Goal: Communication & Community: Connect with others

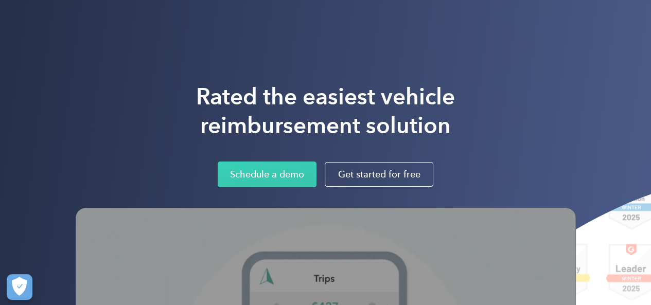
click at [568, 57] on div "Rated the easiest vehicle reimbursement solution Schedule a demo Get started fo…" at bounding box center [325, 265] width 651 height 530
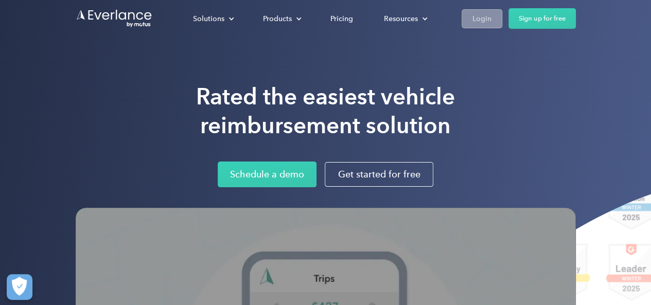
click at [483, 27] on link "Login" at bounding box center [481, 18] width 41 height 19
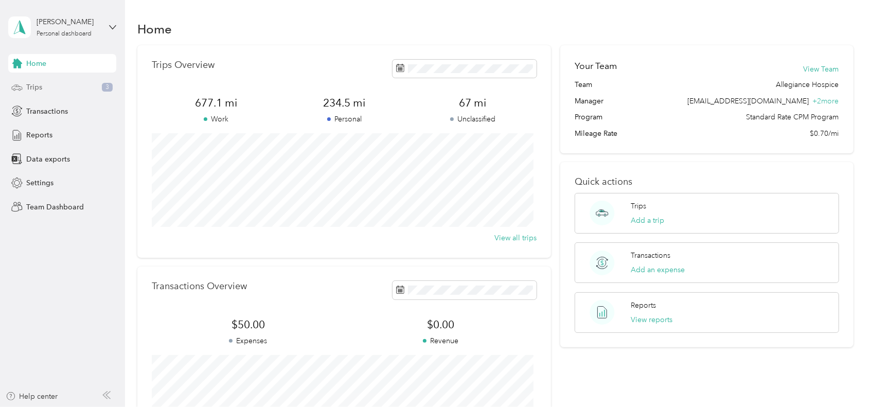
click at [66, 81] on div "Trips 3" at bounding box center [62, 87] width 108 height 19
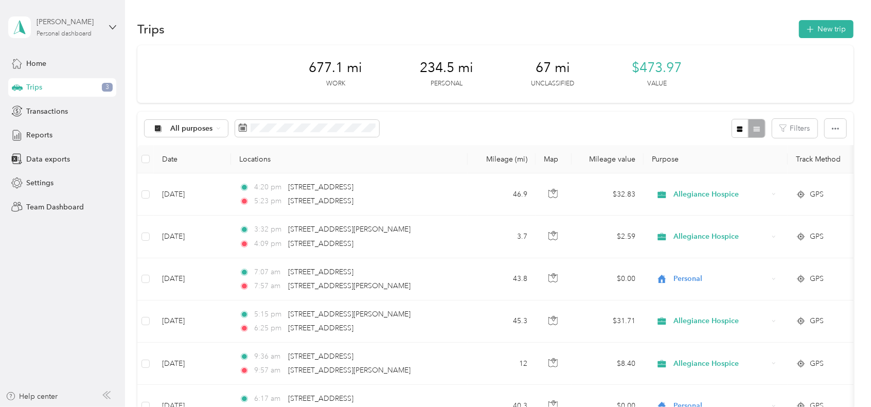
click at [72, 27] on div "Ranjish Pillai" at bounding box center [69, 21] width 64 height 11
click at [74, 76] on div "Team dashboard" at bounding box center [116, 85] width 202 height 18
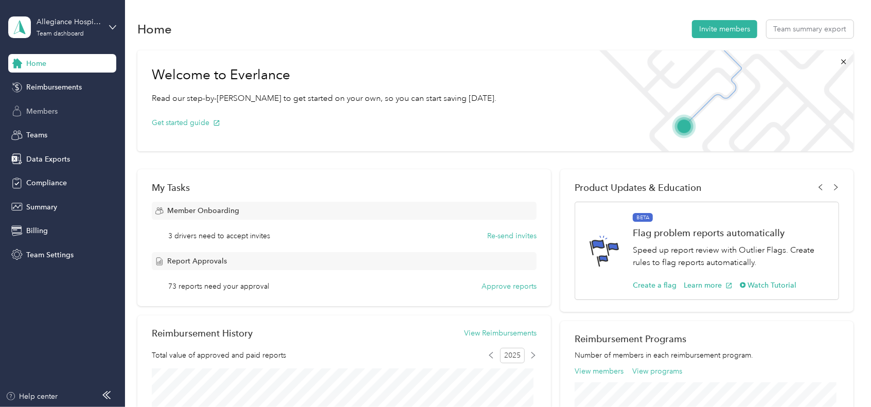
click at [58, 115] on div "Members" at bounding box center [62, 111] width 108 height 19
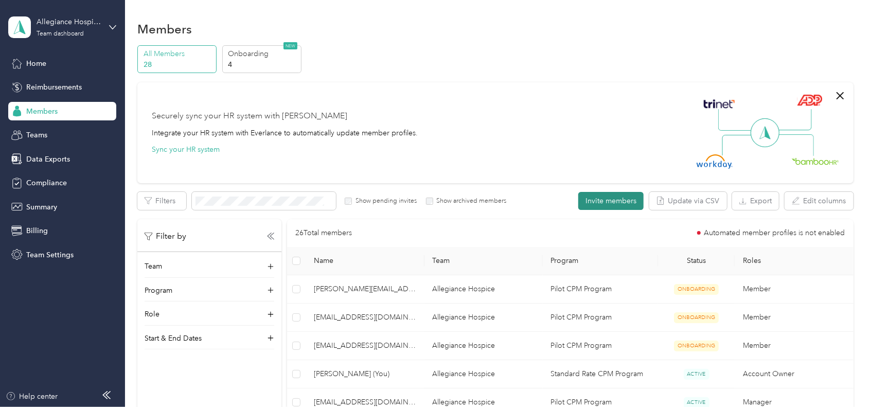
click at [609, 200] on button "Invite members" at bounding box center [610, 201] width 65 height 18
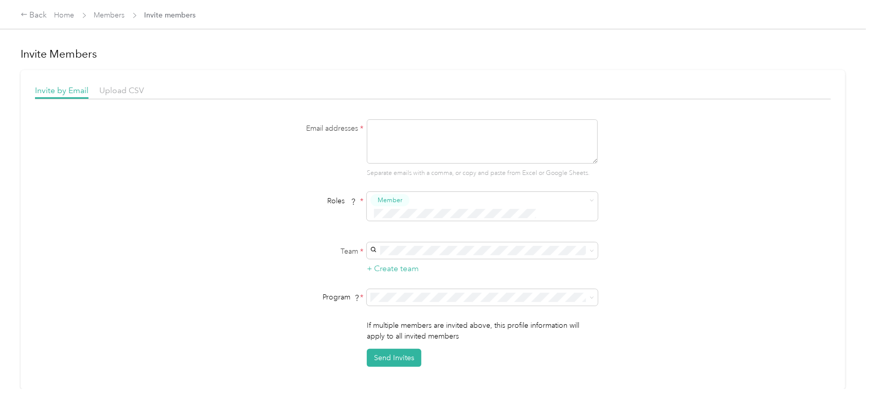
click at [504, 135] on textarea at bounding box center [482, 141] width 231 height 44
click at [704, 149] on div "Email addresses * sang@allegiancehospice.com Separate emails with a comma, or c…" at bounding box center [433, 242] width 796 height 247
click at [440, 261] on div "Allegiance Hospice (Main organization) Ranjish Pillai +2 more" at bounding box center [479, 261] width 217 height 24
click at [421, 339] on li "Pilot CPM Program (CPM)" at bounding box center [479, 338] width 231 height 18
click at [761, 246] on div "Email addresses * sang@allegiancehospice.com Separate emails with a comma, or c…" at bounding box center [433, 242] width 796 height 247
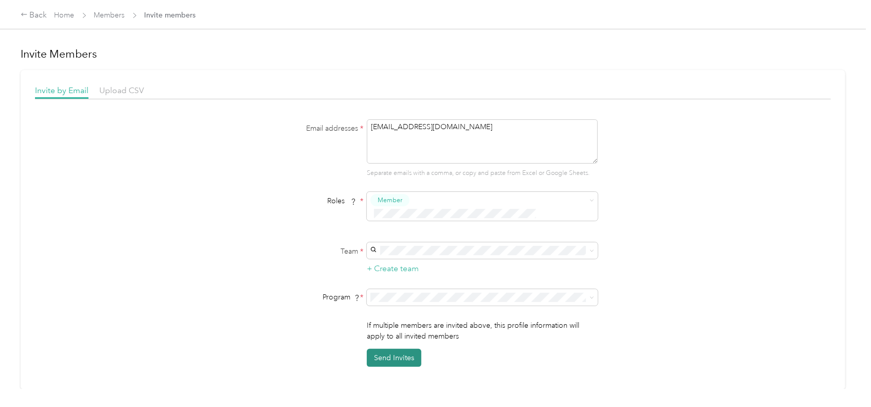
click at [404, 349] on button "Send Invites" at bounding box center [394, 358] width 55 height 18
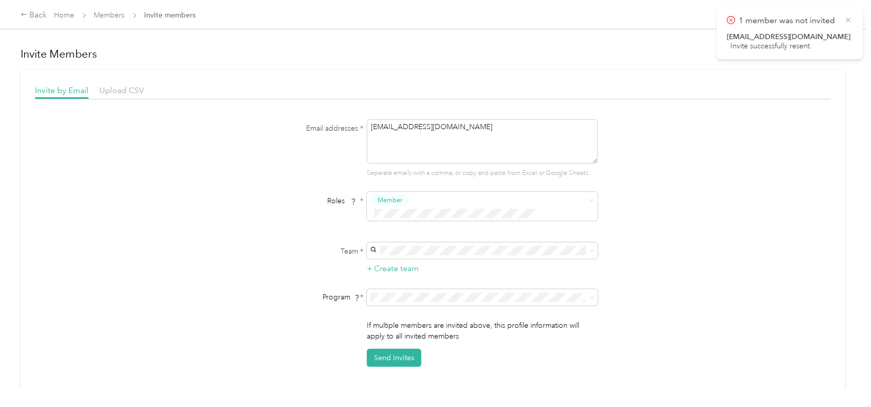
click at [849, 20] on icon at bounding box center [848, 19] width 8 height 9
click at [449, 261] on div "Allegiance Hospice (Main organization) Ranjish Pillai +2 more" at bounding box center [479, 262] width 217 height 24
click at [417, 341] on li "Pilot CPM Program (CPM)" at bounding box center [479, 338] width 231 height 18
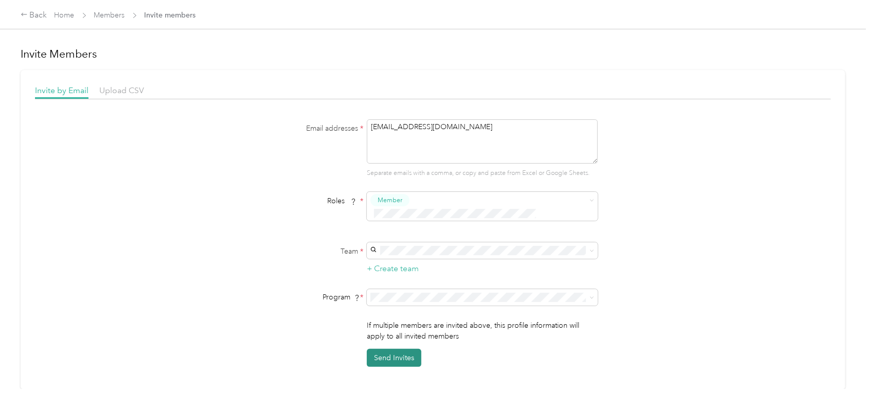
click at [398, 349] on button "Send Invites" at bounding box center [394, 358] width 55 height 18
click at [745, 155] on div "Email addresses * sang@allegiancehospice.com Email is required Roles * Member T…" at bounding box center [433, 242] width 796 height 247
click at [480, 127] on textarea "sang@allegiancehospice.com" at bounding box center [482, 141] width 231 height 44
drag, startPoint x: 479, startPoint y: 127, endPoint x: 288, endPoint y: 143, distance: 191.5
click at [291, 143] on div "Email addresses * sang@allegiancehospice.com Email is required" at bounding box center [433, 148] width 396 height 59
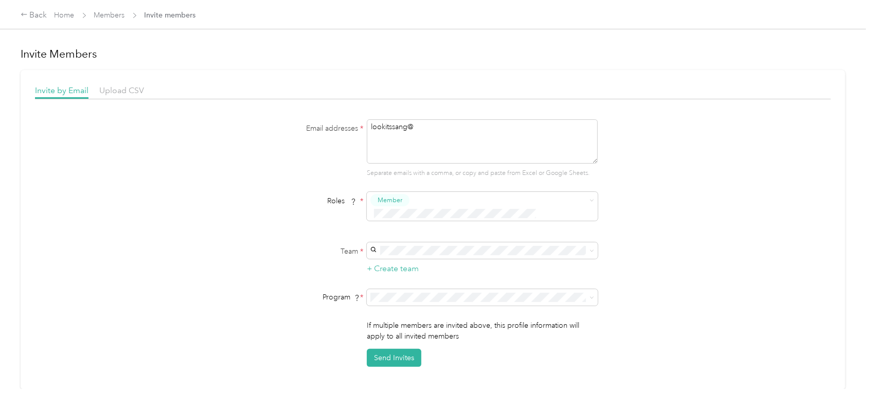
drag, startPoint x: 465, startPoint y: 130, endPoint x: 332, endPoint y: 101, distance: 135.3
click at [332, 101] on div "Invite by Email Upload CSV Email addresses * lookitssang@ Separate emails with …" at bounding box center [433, 225] width 796 height 282
paste textarea "Lookitssang@gmail.com"
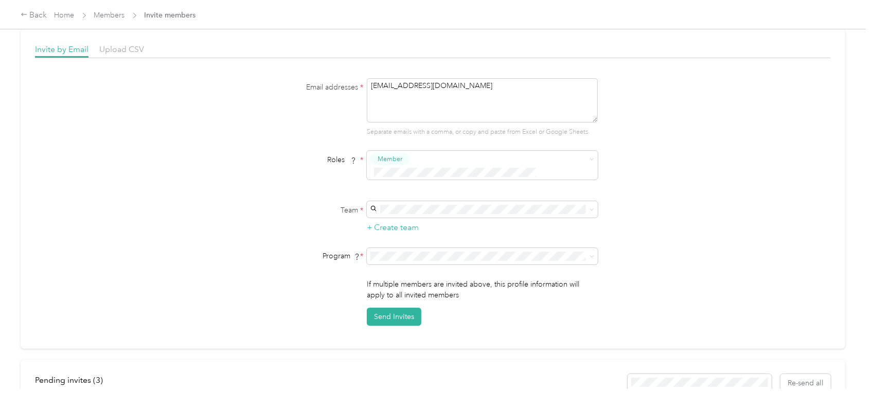
scroll to position [114, 0]
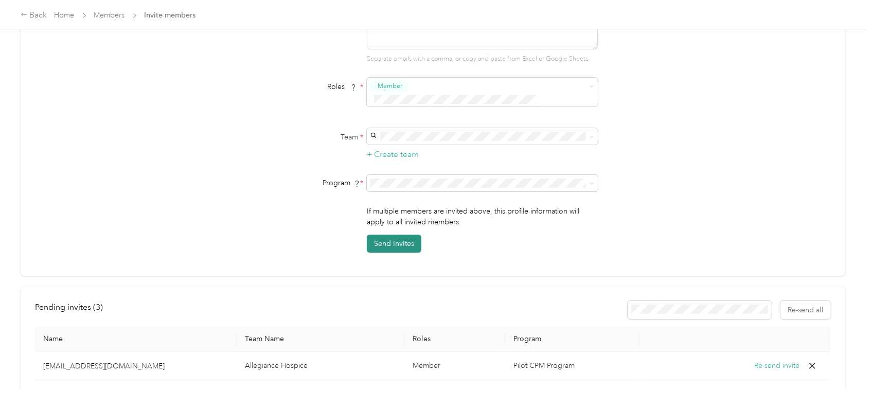
type textarea "Lookitssang@gmail.com"
click at [399, 236] on button "Send Invites" at bounding box center [394, 244] width 55 height 18
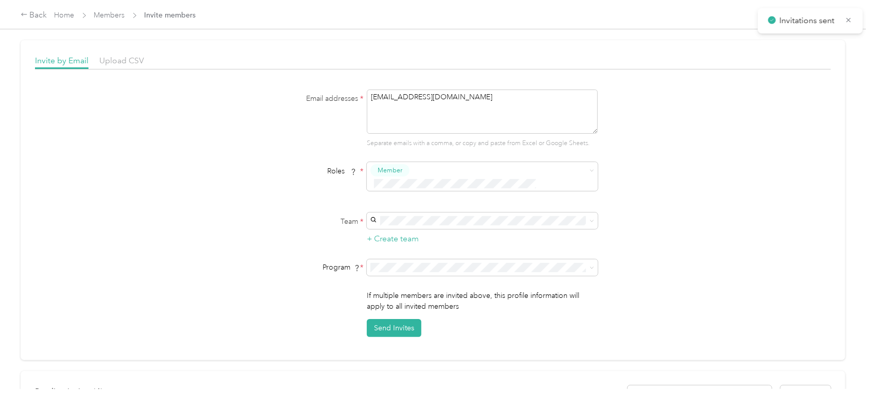
scroll to position [0, 0]
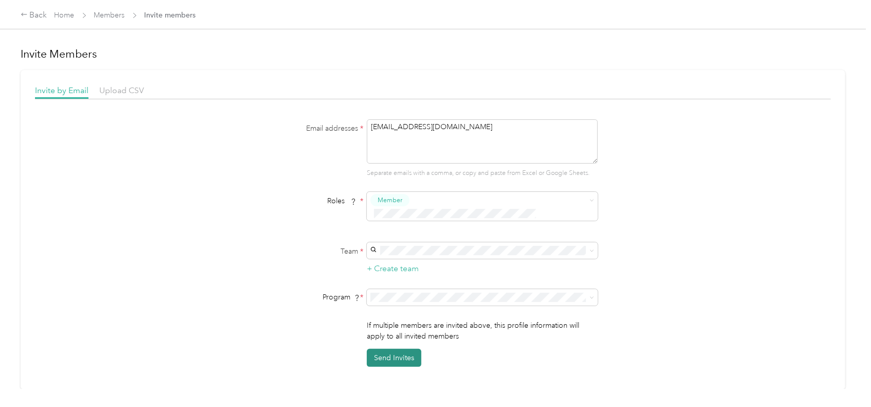
click at [406, 349] on button "Send Invites" at bounding box center [394, 358] width 55 height 18
click at [487, 130] on textarea "Lookitssang@gmail.com" at bounding box center [482, 141] width 231 height 44
drag, startPoint x: 487, startPoint y: 130, endPoint x: 265, endPoint y: 129, distance: 221.7
click at [265, 129] on div "Email addresses * Lookitssang@gmail.com Email is required" at bounding box center [433, 148] width 396 height 59
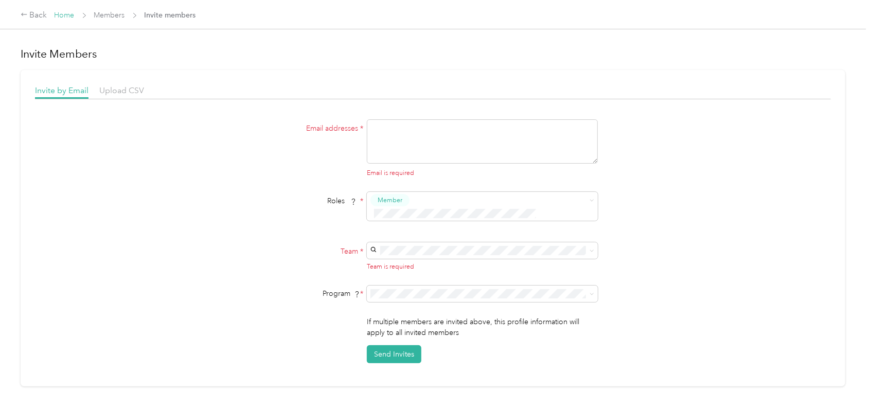
click at [68, 17] on link "Home" at bounding box center [65, 15] width 20 height 9
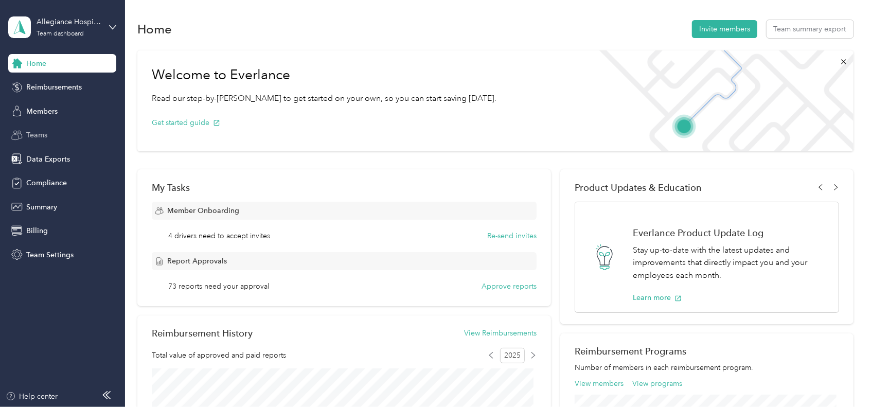
click at [42, 134] on span "Teams" at bounding box center [36, 135] width 21 height 11
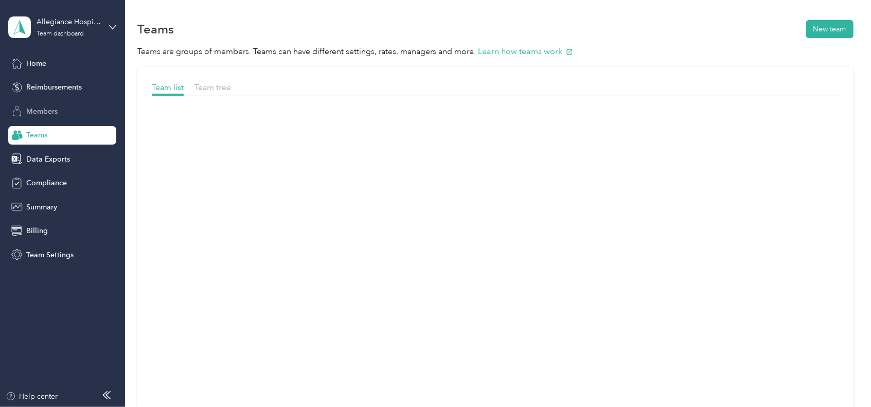
click at [41, 108] on span "Members" at bounding box center [41, 111] width 31 height 11
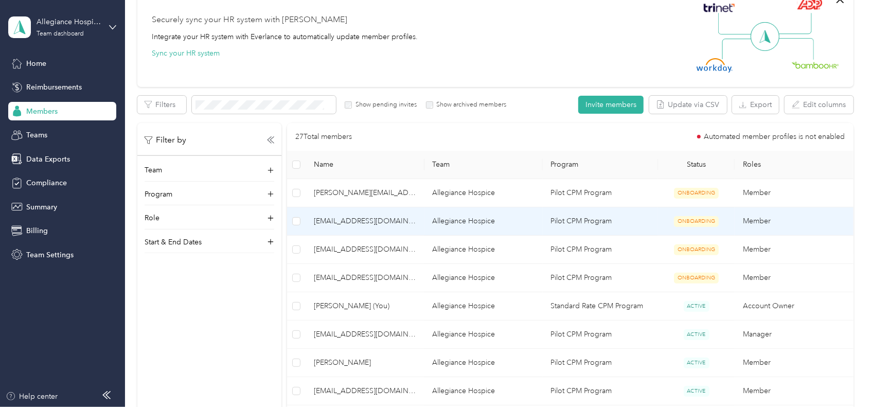
scroll to position [114, 0]
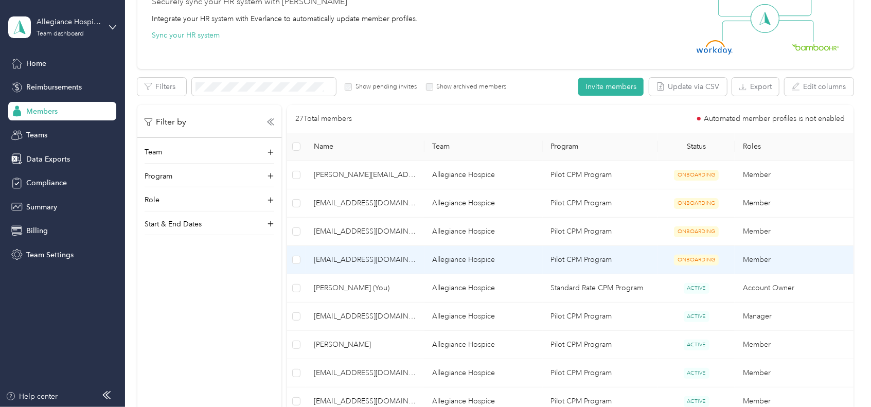
click at [343, 263] on span "sang@allegiancehospice.com" at bounding box center [365, 259] width 102 height 11
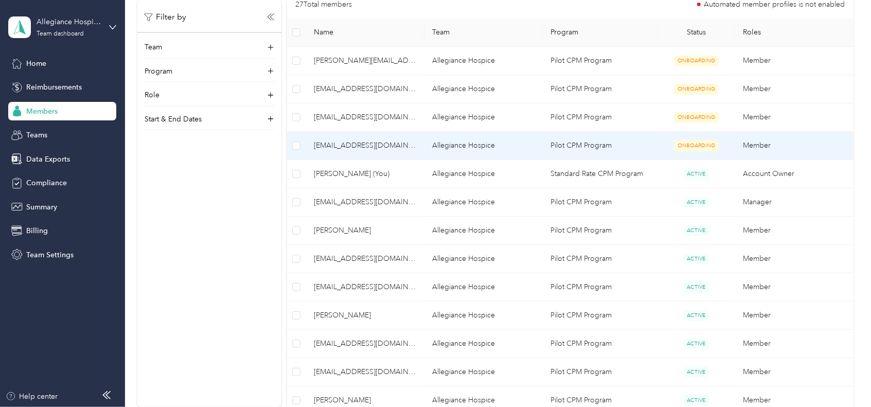
scroll to position [0, 0]
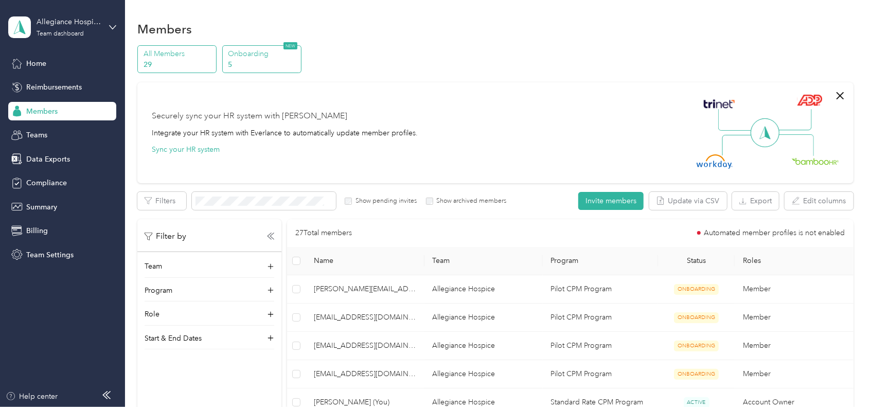
click at [244, 63] on p "5" at bounding box center [263, 64] width 70 height 11
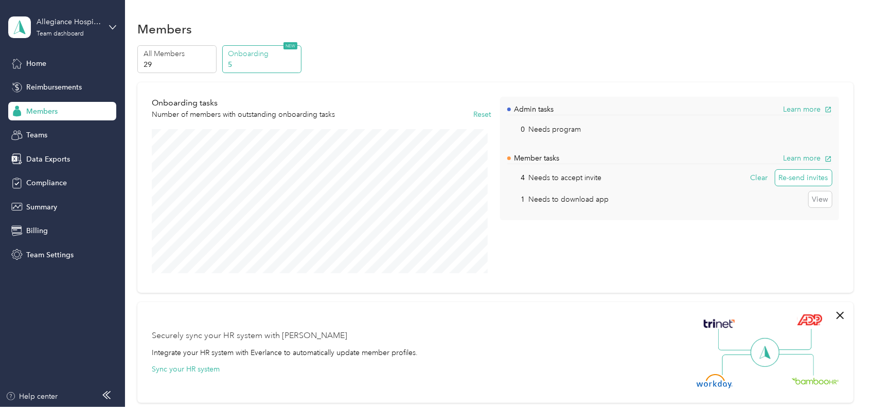
click at [815, 179] on button "Re-send invites" at bounding box center [803, 178] width 57 height 16
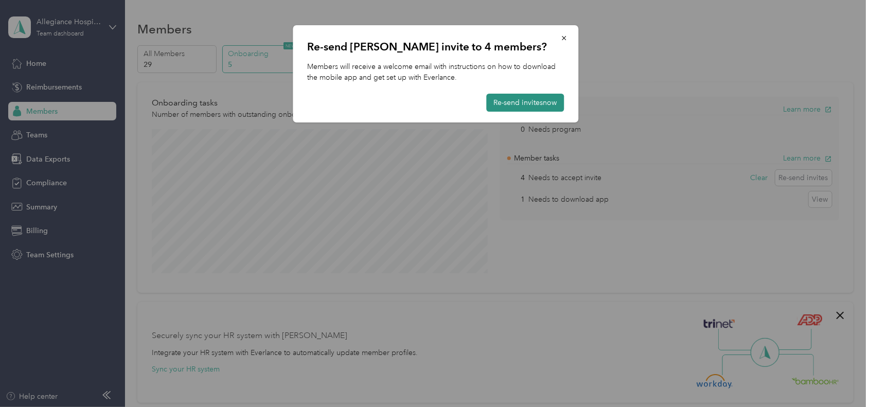
click at [527, 101] on button "Re-send invites now" at bounding box center [525, 103] width 78 height 18
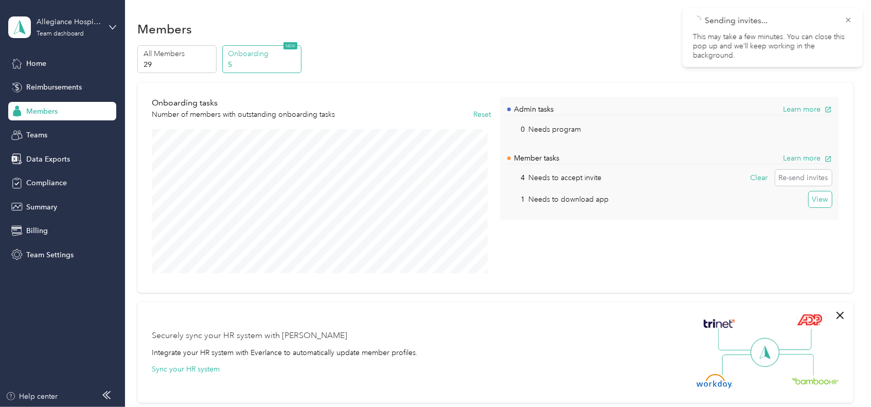
click at [811, 200] on button "View" at bounding box center [820, 199] width 23 height 16
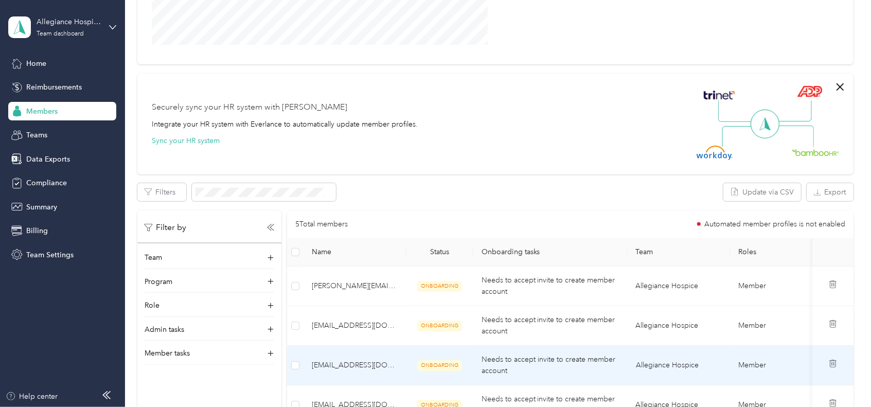
scroll to position [343, 0]
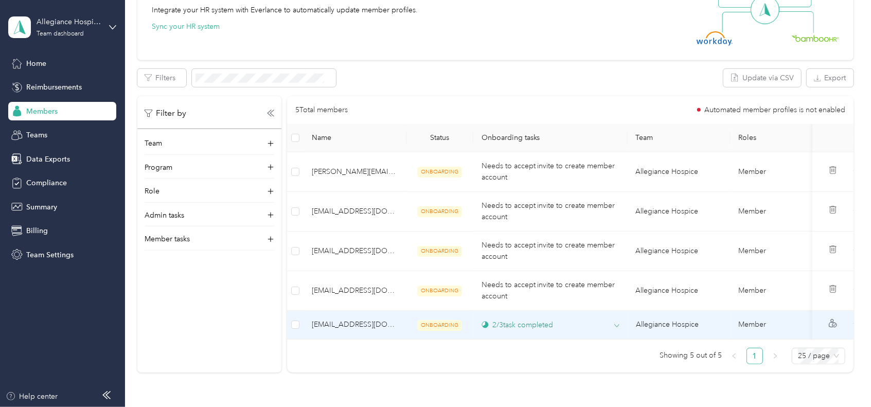
click at [613, 325] on div "2 / 3 task completed" at bounding box center [551, 324] width 138 height 11
